Goal: Transaction & Acquisition: Purchase product/service

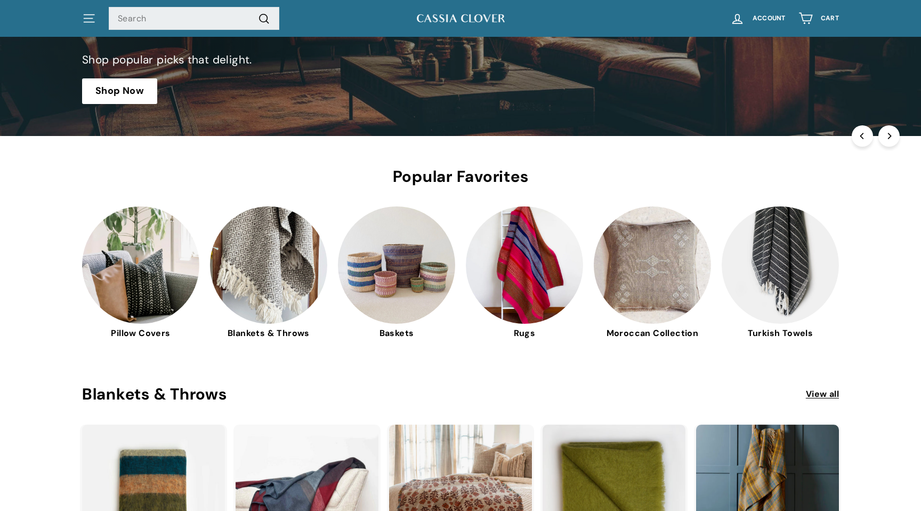
scroll to position [192, 0]
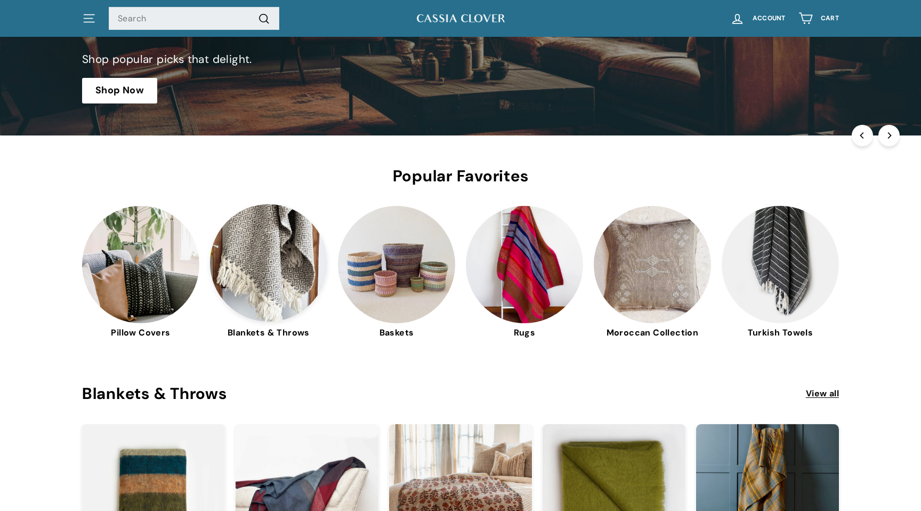
click at [273, 271] on img at bounding box center [268, 262] width 117 height 117
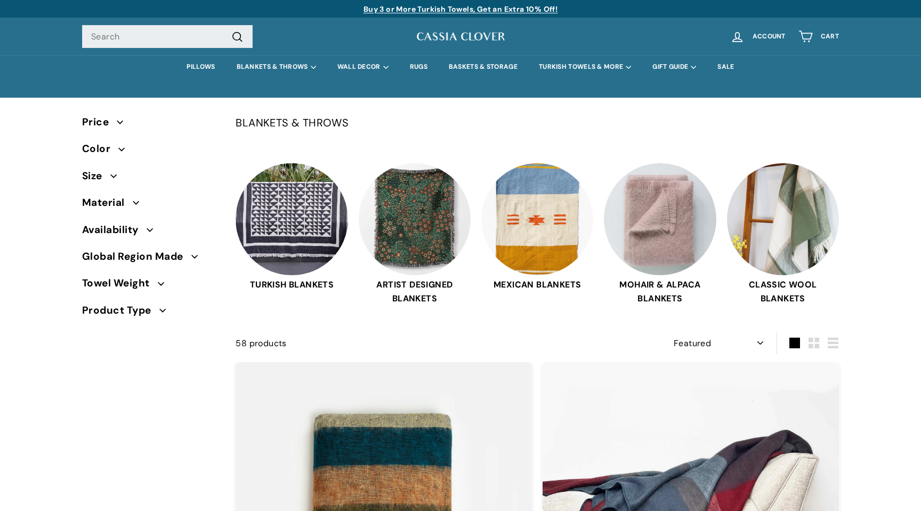
select select "manual"
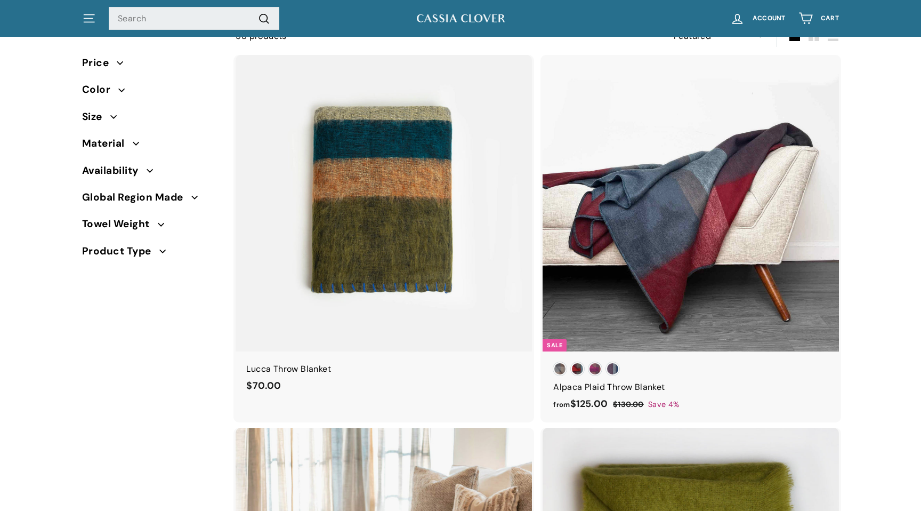
scroll to position [309, 0]
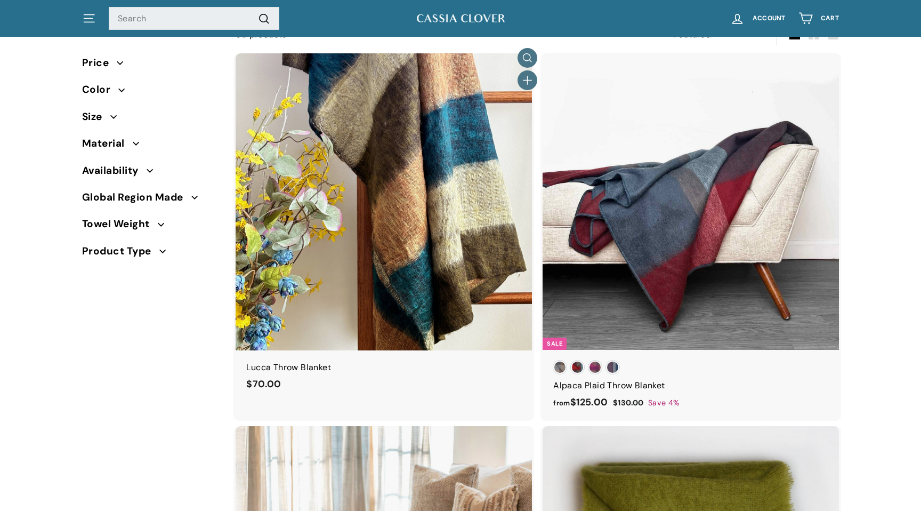
click at [465, 230] on img at bounding box center [384, 201] width 296 height 296
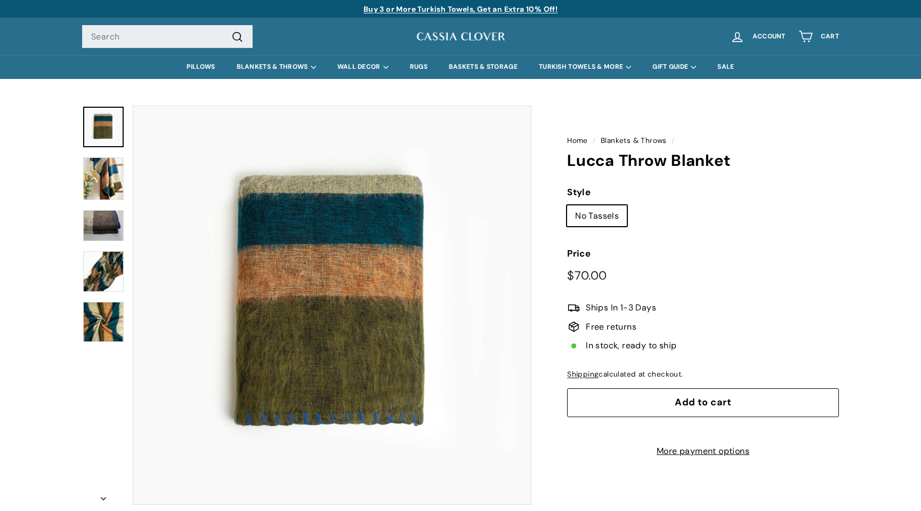
click at [639, 397] on button "Add to cart" at bounding box center [703, 402] width 272 height 29
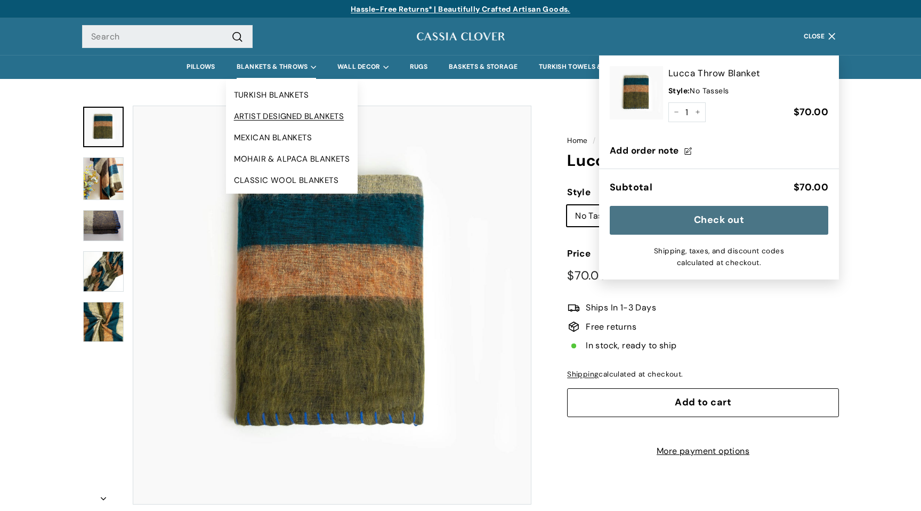
click at [280, 114] on link "ARTIST DESIGNED BLANKETS" at bounding box center [292, 116] width 132 height 21
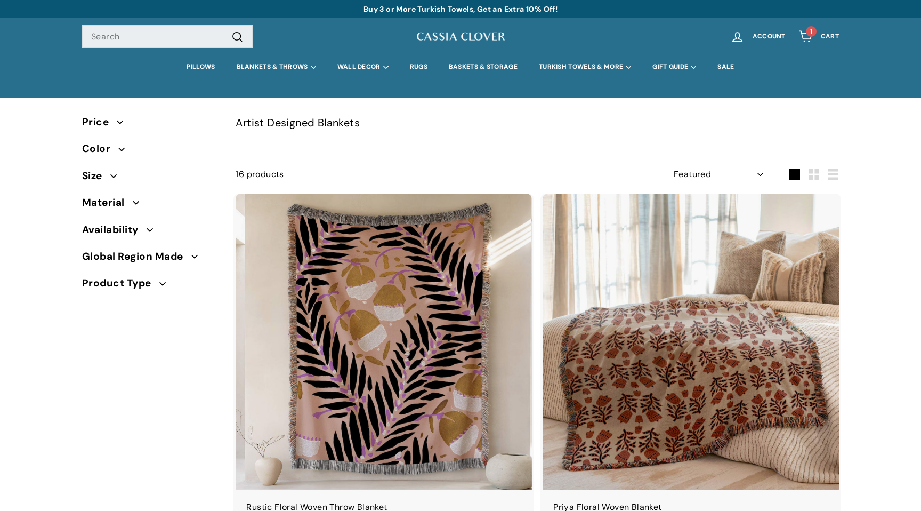
select select "manual"
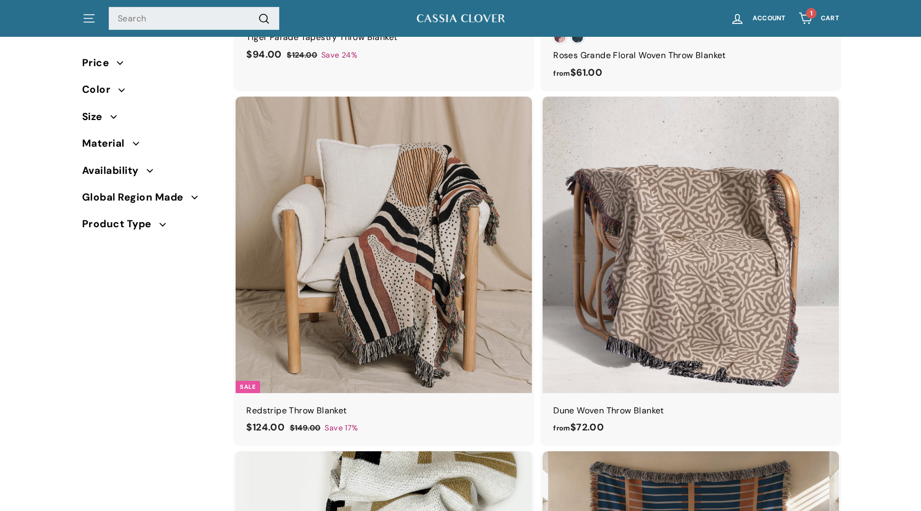
scroll to position [2280, 0]
click at [111, 115] on icon "button" at bounding box center [114, 116] width 6 height 3
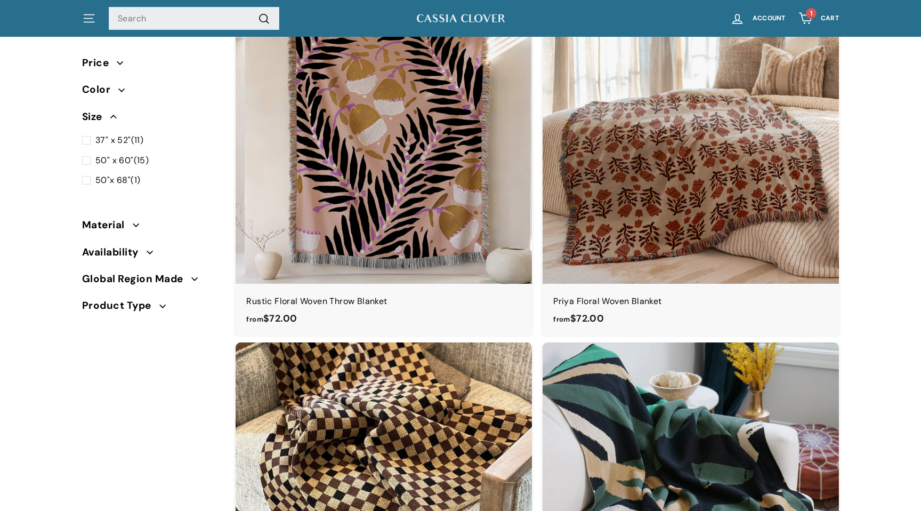
scroll to position [0, 0]
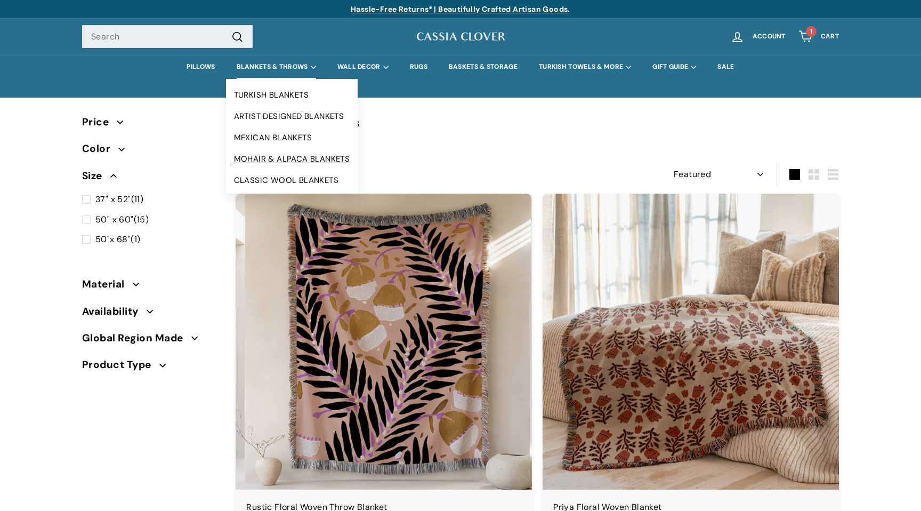
click at [281, 157] on link "MOHAIR & ALPACA BLANKETS" at bounding box center [292, 158] width 132 height 21
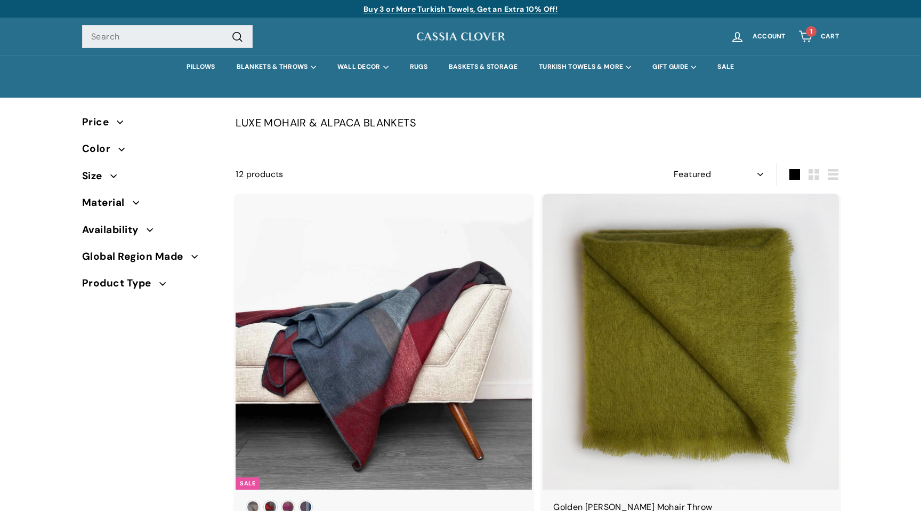
select select "manual"
click at [118, 174] on span "button" at bounding box center [114, 176] width 8 height 6
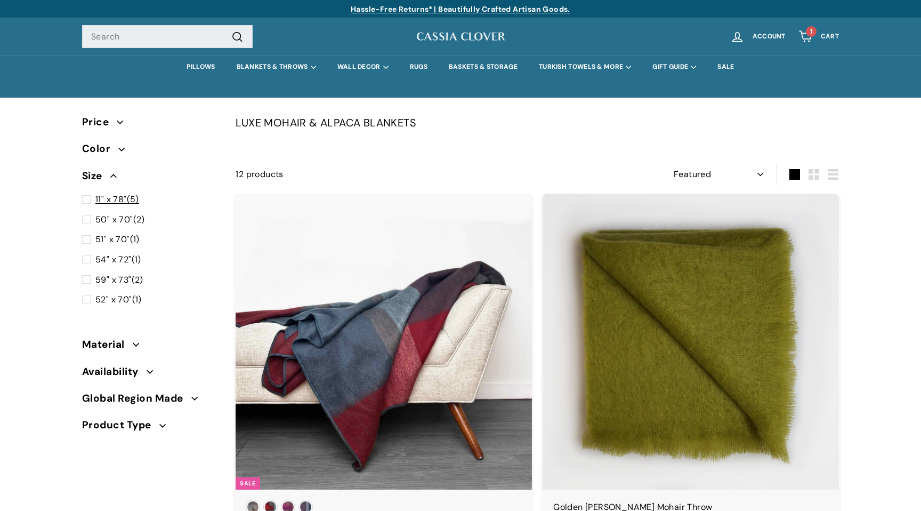
click at [83, 196] on span at bounding box center [88, 199] width 13 height 14
click at [83, 192] on input "11" x 78" (5)" at bounding box center [85, 192] width 7 height 0
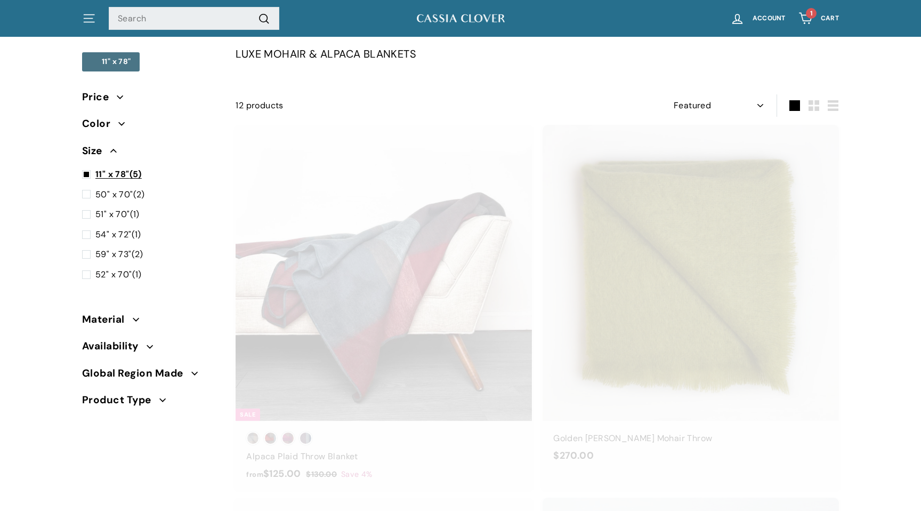
scroll to position [69, 0]
select select "manual"
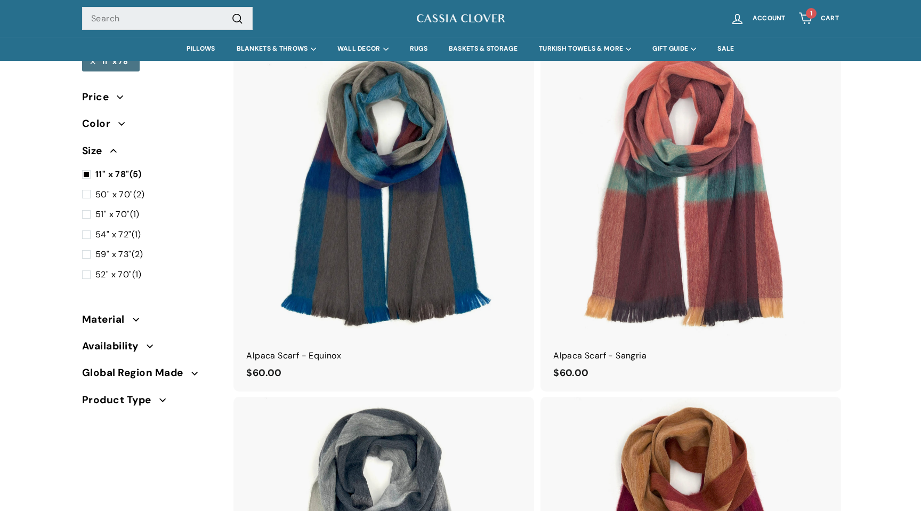
scroll to position [0, 0]
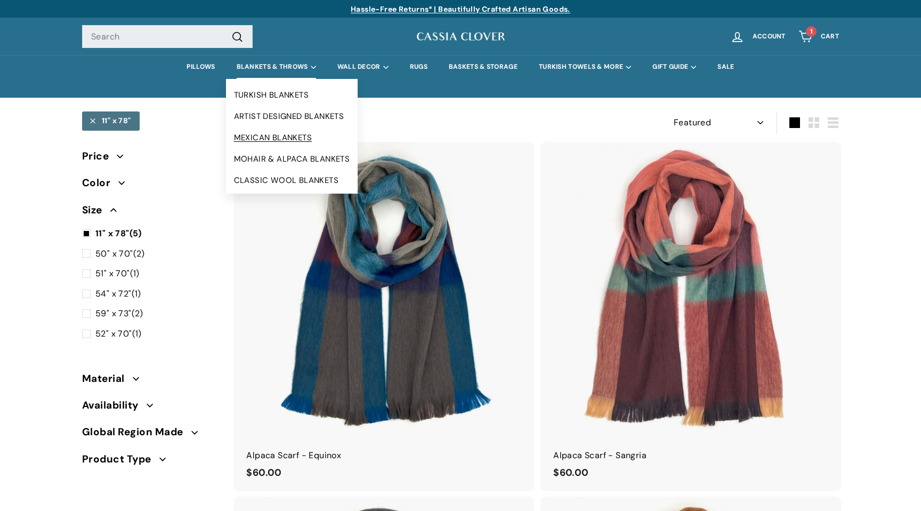
click at [276, 134] on link "MEXICAN BLANKETS" at bounding box center [292, 137] width 132 height 21
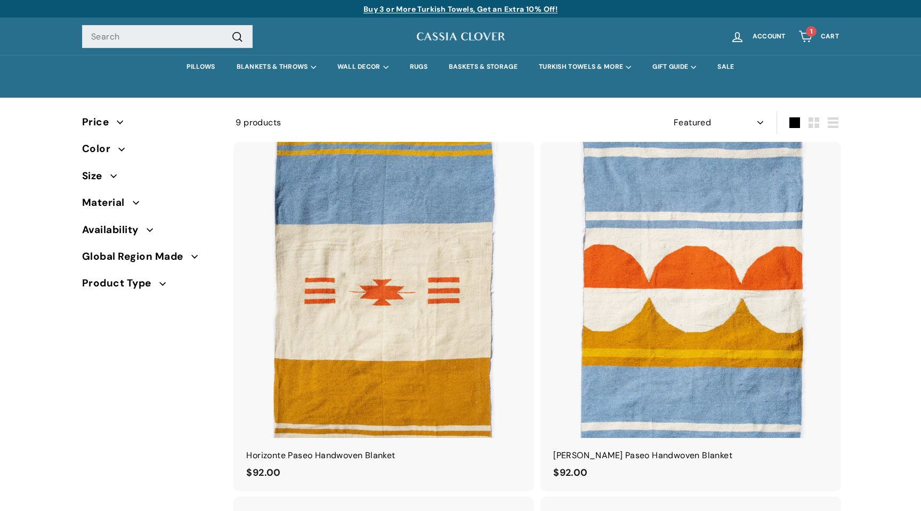
select select "manual"
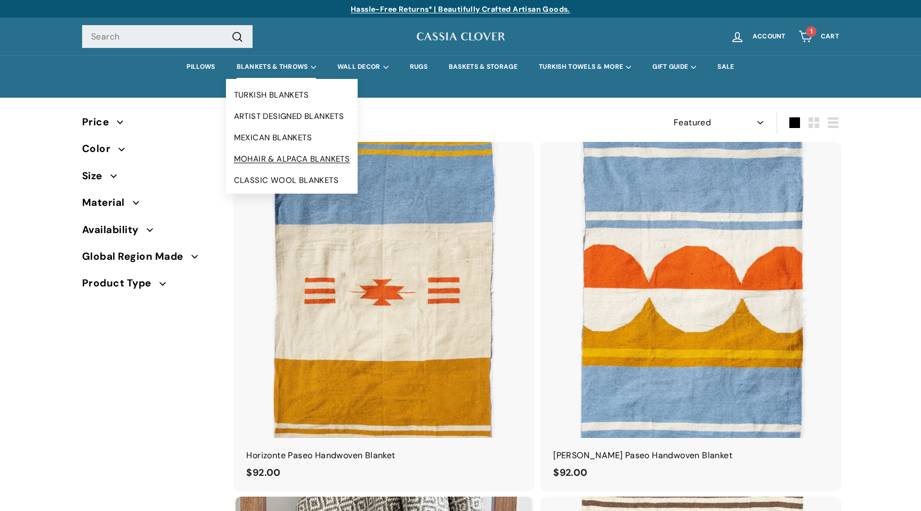
click at [285, 157] on link "MOHAIR & ALPACA BLANKETS" at bounding box center [292, 158] width 132 height 21
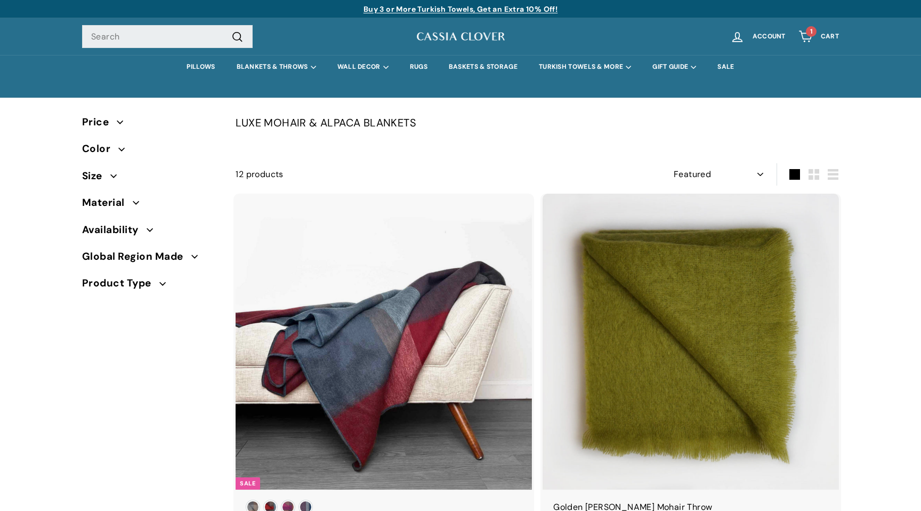
select select "manual"
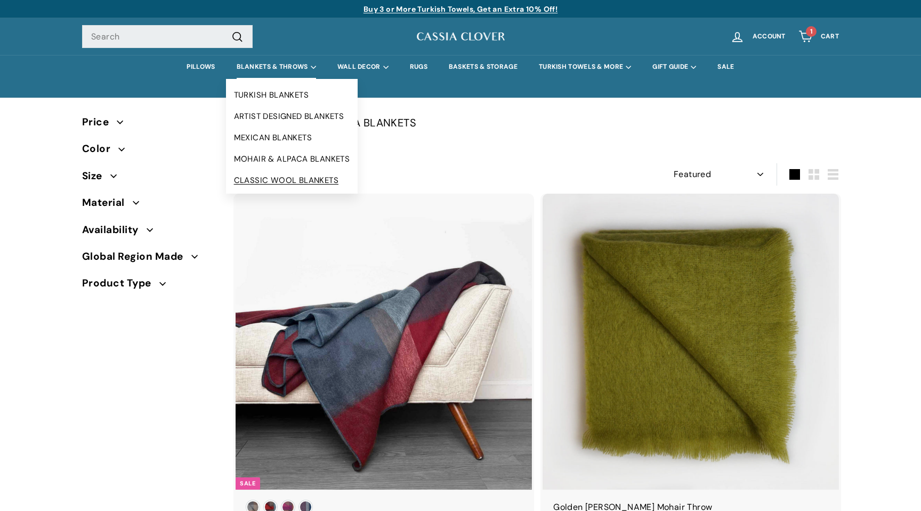
click at [276, 178] on link "CLASSIC WOOL BLANKETS" at bounding box center [292, 180] width 132 height 21
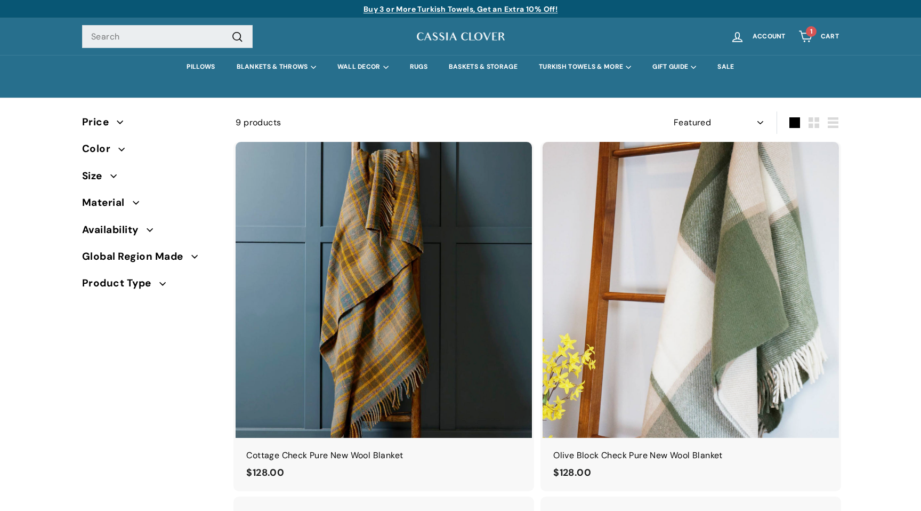
select select "manual"
click at [118, 174] on span "button" at bounding box center [114, 176] width 8 height 6
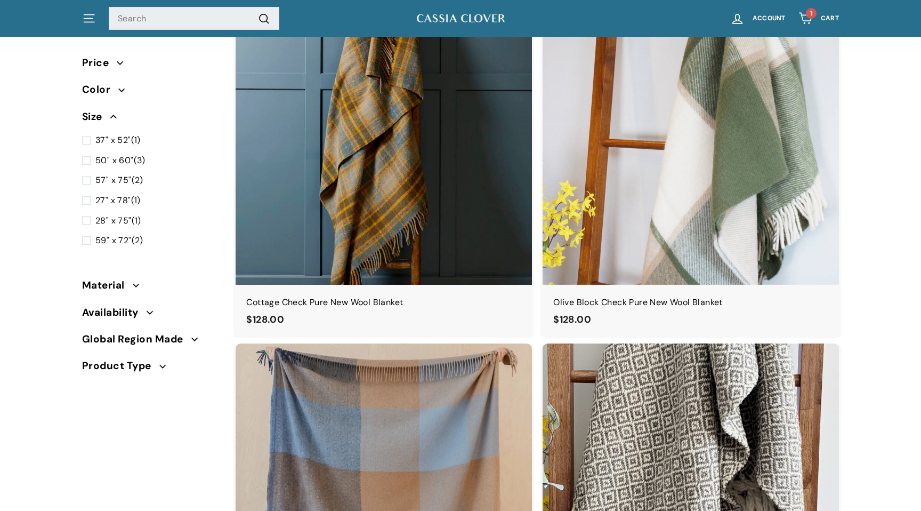
scroll to position [154, 0]
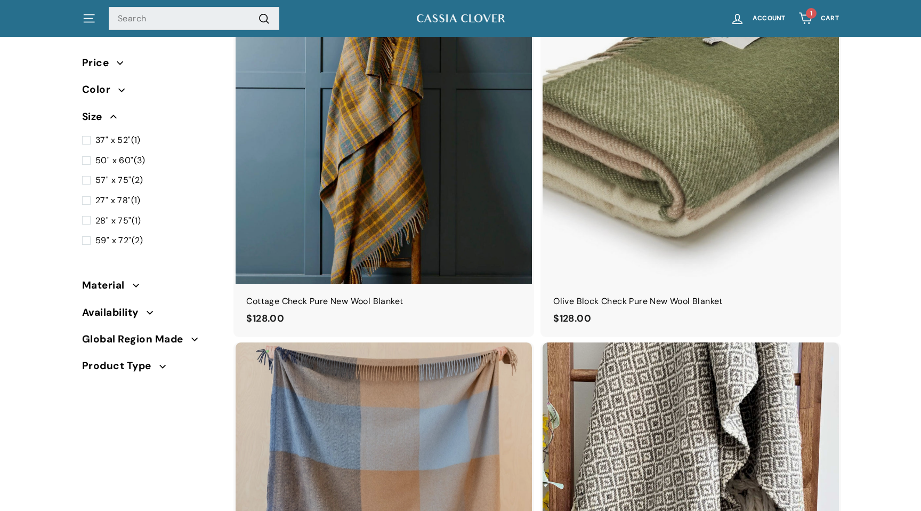
click at [727, 165] on img at bounding box center [691, 136] width 296 height 296
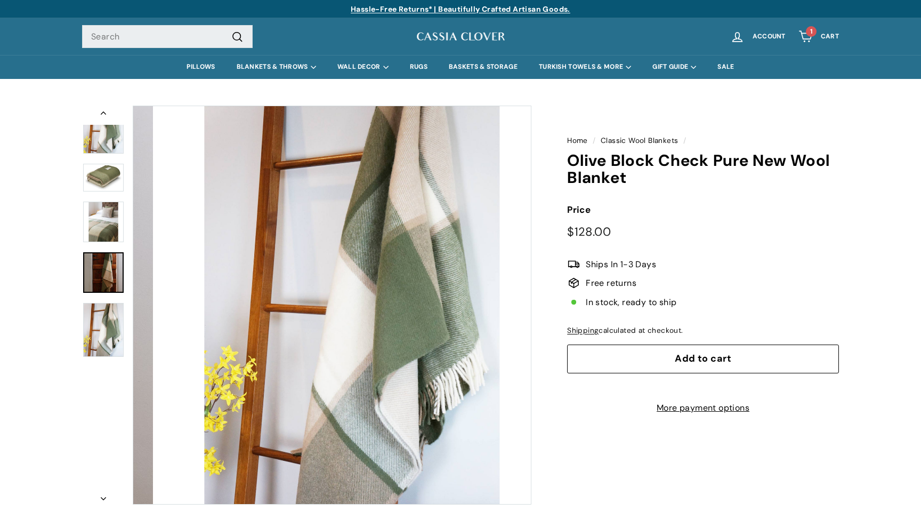
click at [104, 262] on img at bounding box center [103, 272] width 41 height 41
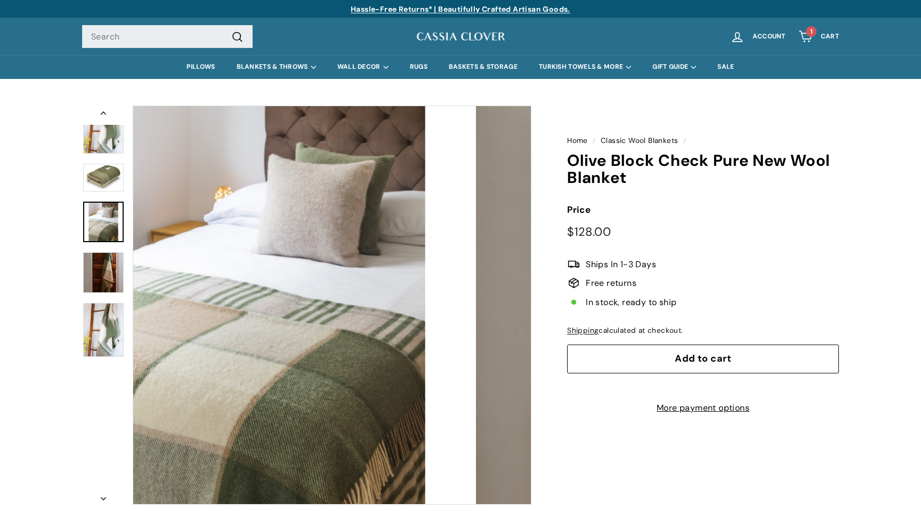
click at [100, 221] on img at bounding box center [103, 222] width 41 height 41
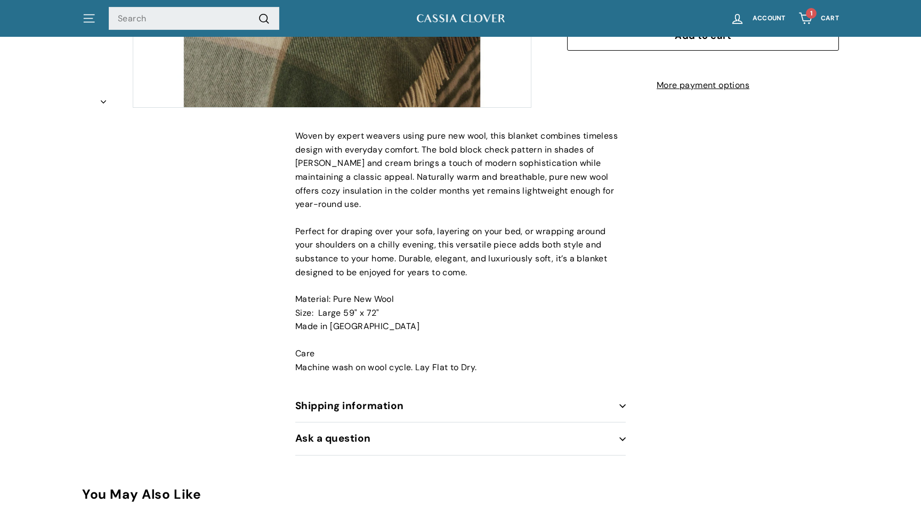
scroll to position [398, 0]
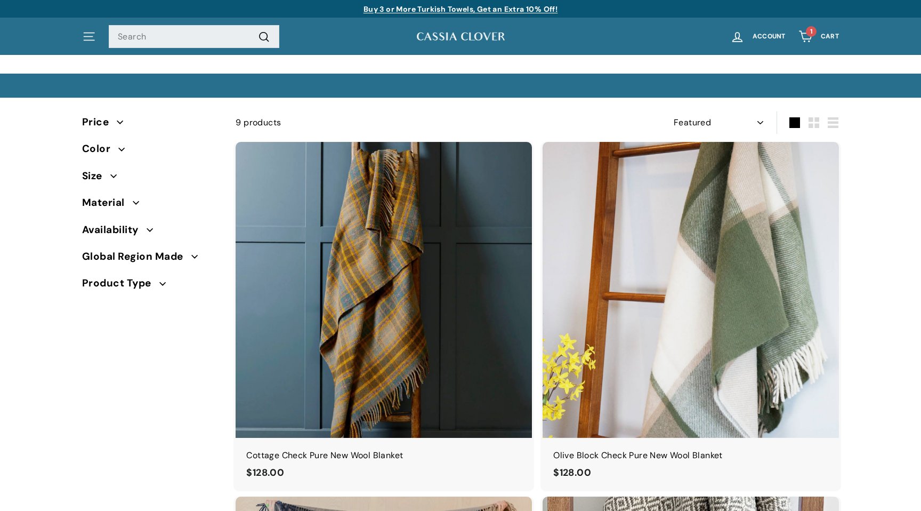
select select "manual"
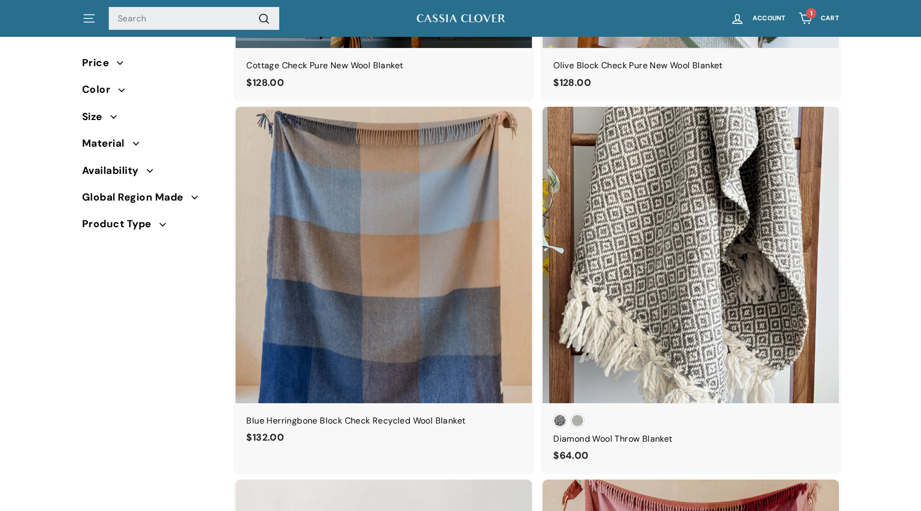
scroll to position [394, 0]
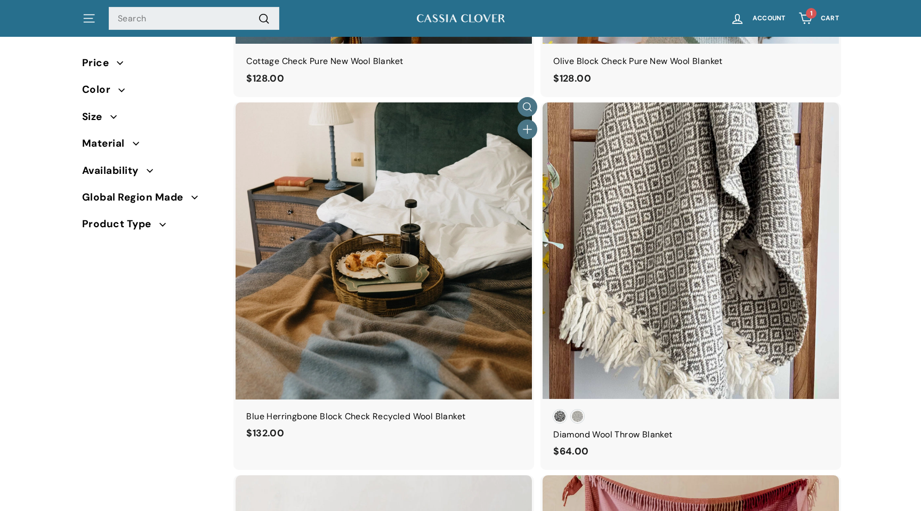
click at [346, 275] on img at bounding box center [384, 250] width 296 height 296
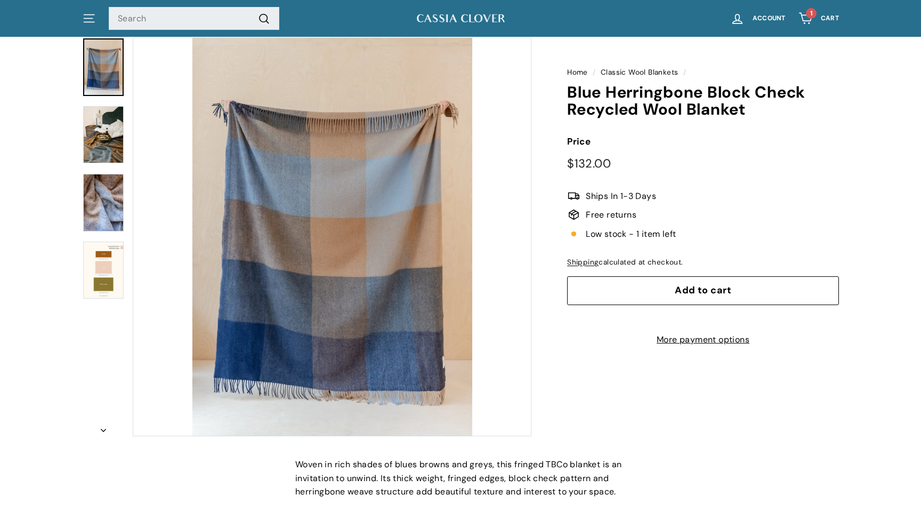
scroll to position [47, 0]
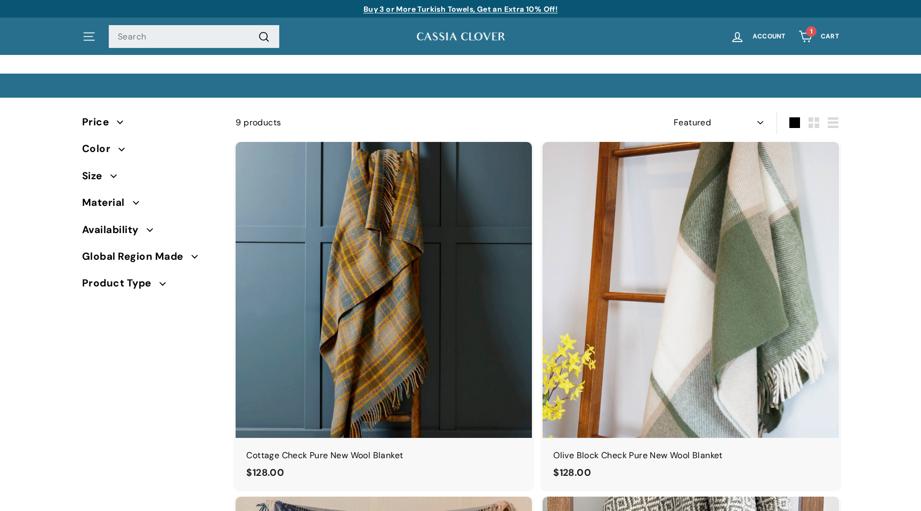
select select "manual"
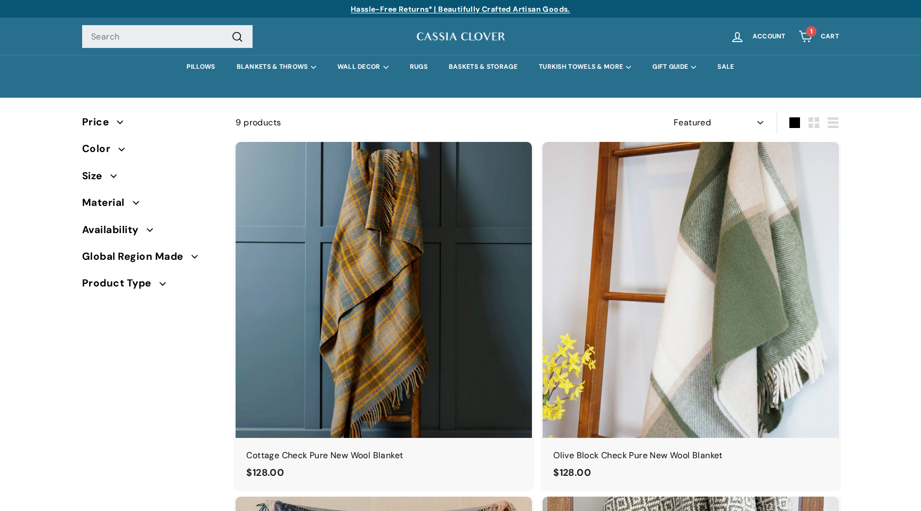
click at [812, 30] on span "1" at bounding box center [811, 31] width 3 height 9
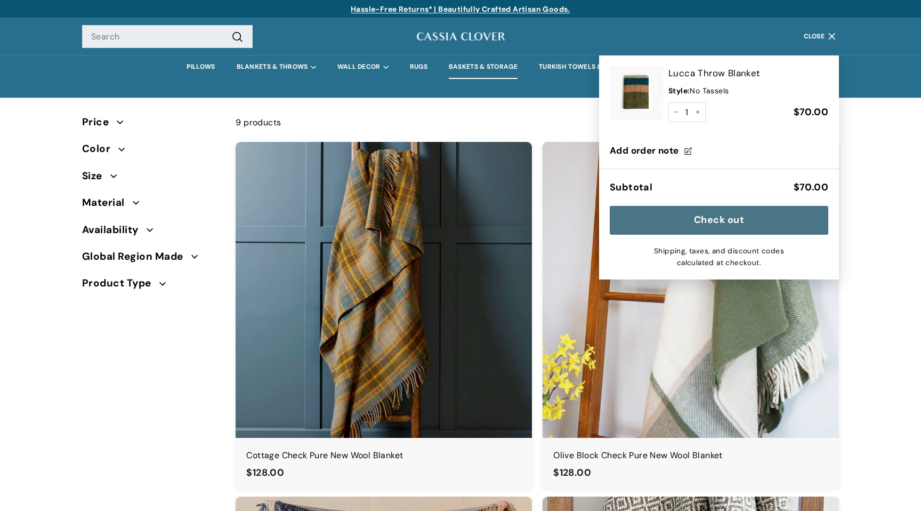
click at [485, 64] on link "BASKETS & STORAGE" at bounding box center [483, 67] width 90 height 24
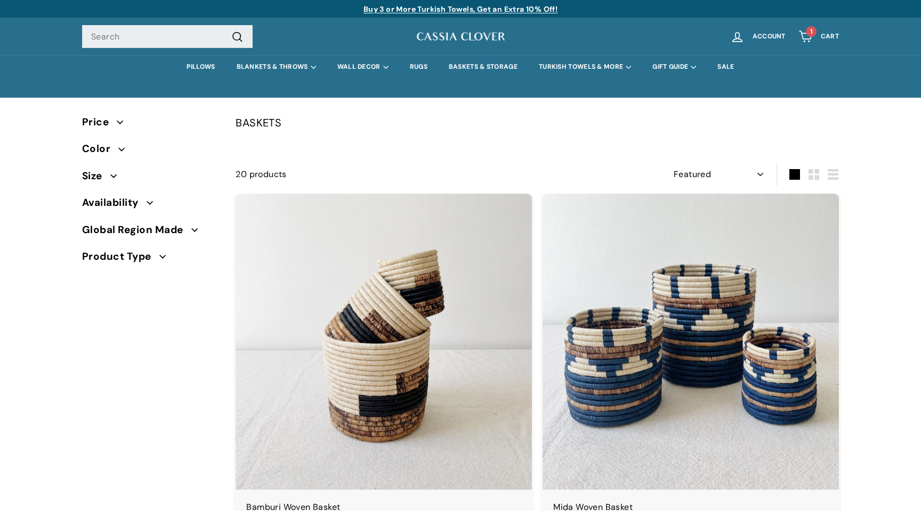
select select "manual"
click at [810, 33] on span "1" at bounding box center [811, 31] width 3 height 6
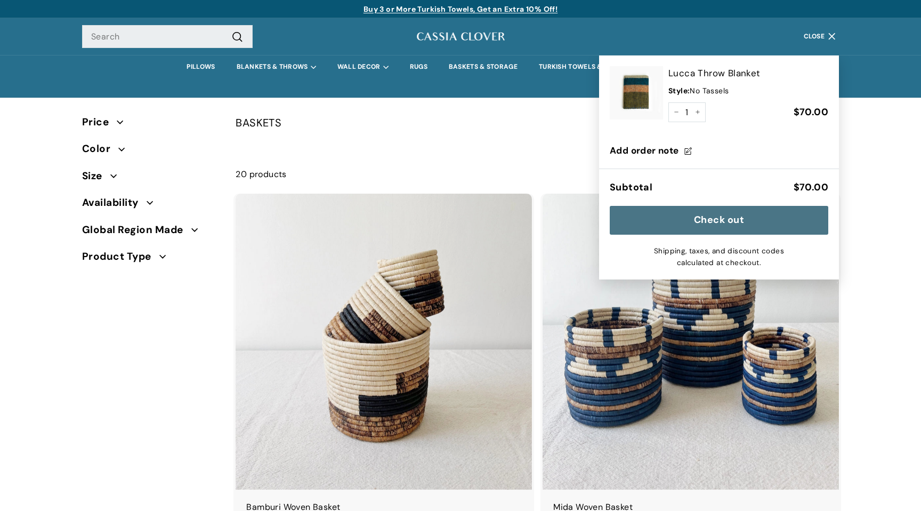
click at [740, 85] on div "Style: No Tassels" at bounding box center [749, 91] width 160 height 12
click at [737, 217] on button "Check out" at bounding box center [719, 220] width 219 height 29
